Goal: Navigation & Orientation: Understand site structure

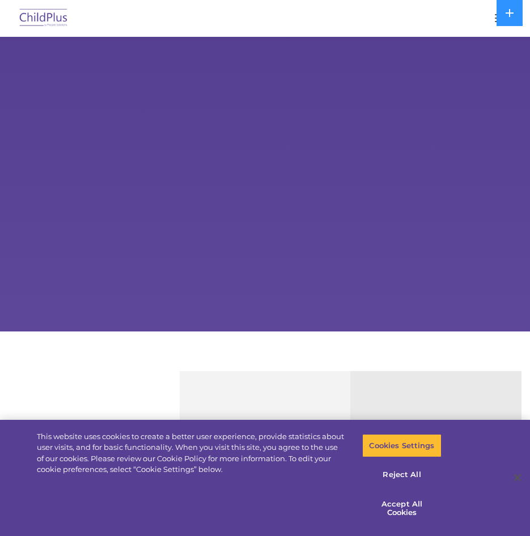
select select "MEDIUM"
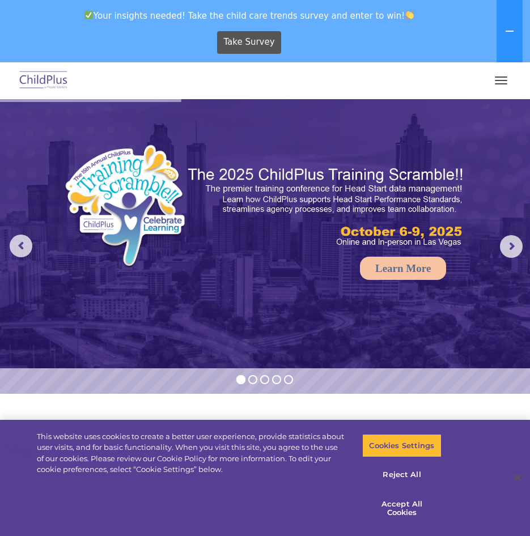
click at [502, 81] on span "button" at bounding box center [501, 80] width 12 height 1
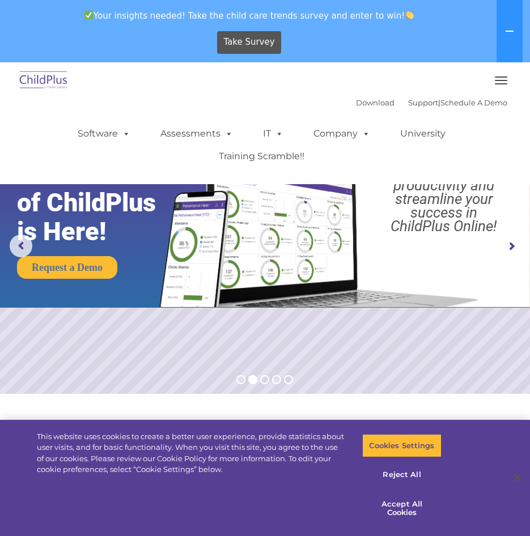
click at [506, 80] on span "button" at bounding box center [501, 80] width 12 height 1
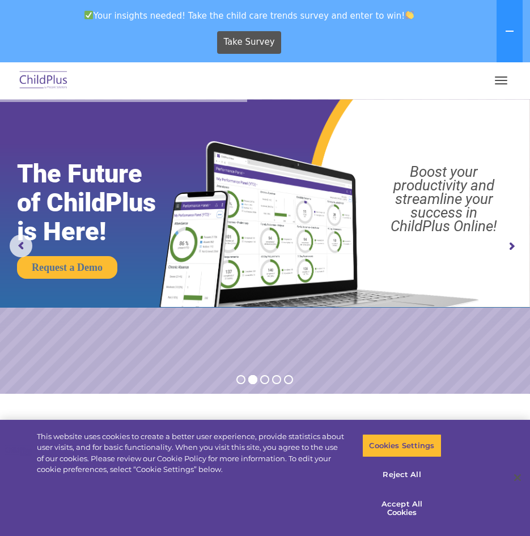
click at [504, 78] on button "button" at bounding box center [501, 80] width 24 height 18
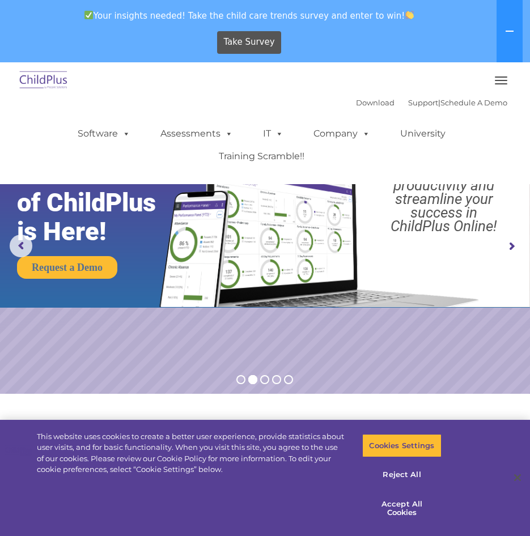
click at [504, 78] on button "button" at bounding box center [501, 80] width 24 height 18
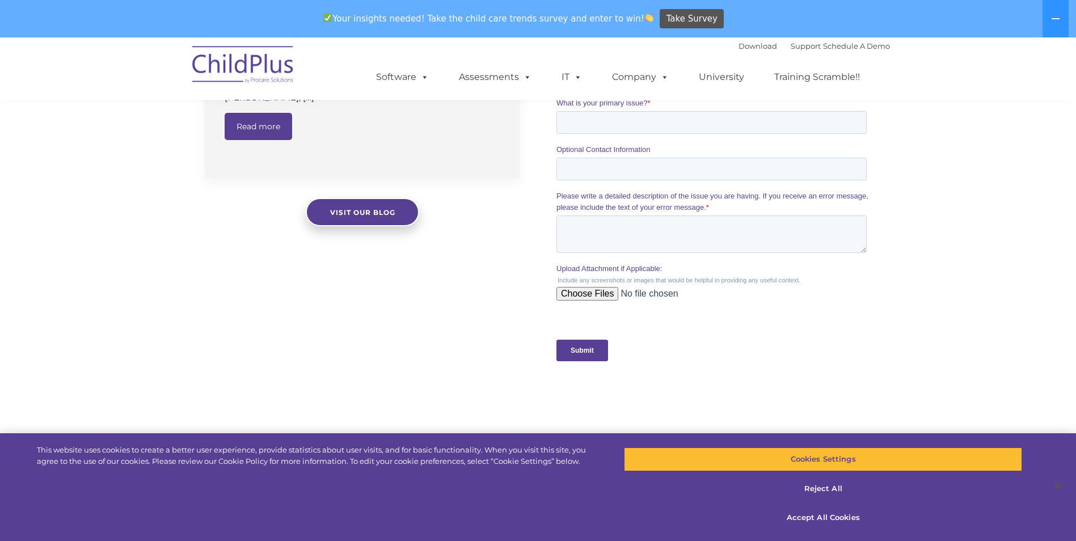
scroll to position [1261, 0]
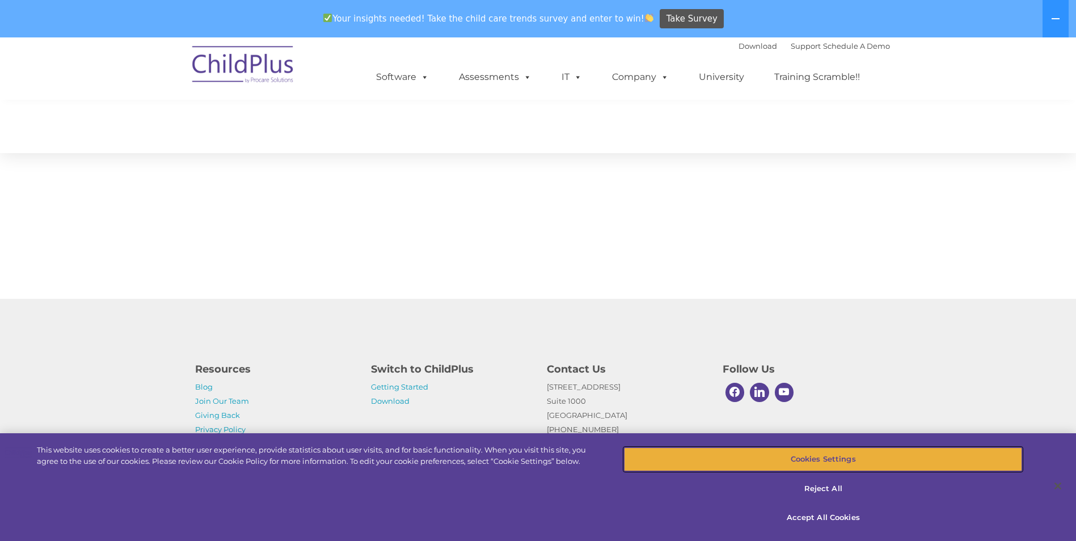
click at [530, 463] on button "Cookies Settings" at bounding box center [823, 459] width 398 height 24
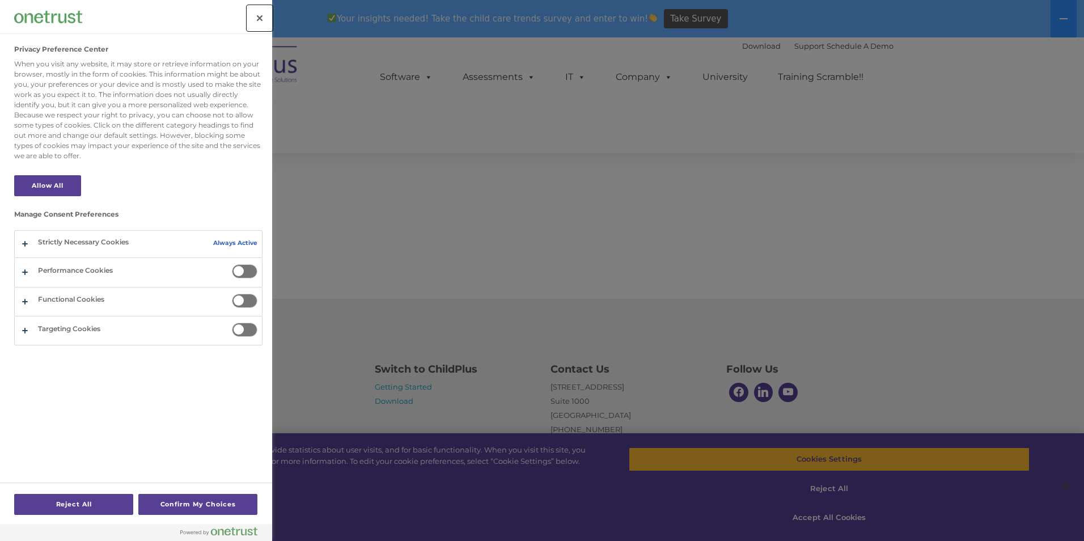
click at [259, 16] on button "Close" at bounding box center [259, 18] width 25 height 25
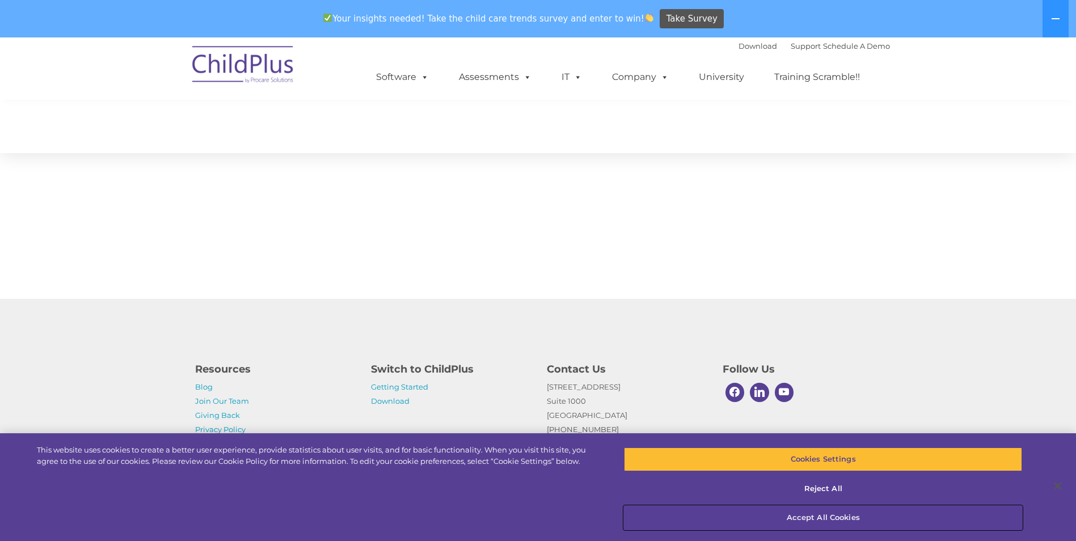
click at [530, 515] on button "Accept All Cookies" at bounding box center [823, 518] width 398 height 24
